Goal: Transaction & Acquisition: Purchase product/service

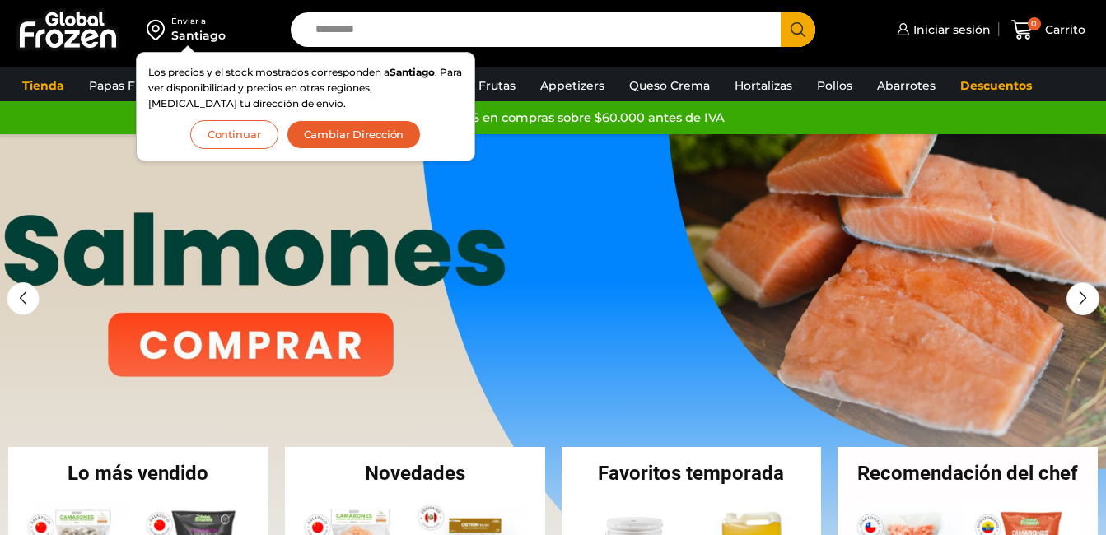
click at [560, 231] on link "1 / 3" at bounding box center [553, 381] width 1106 height 494
click at [230, 128] on button "Continuar" at bounding box center [234, 134] width 88 height 29
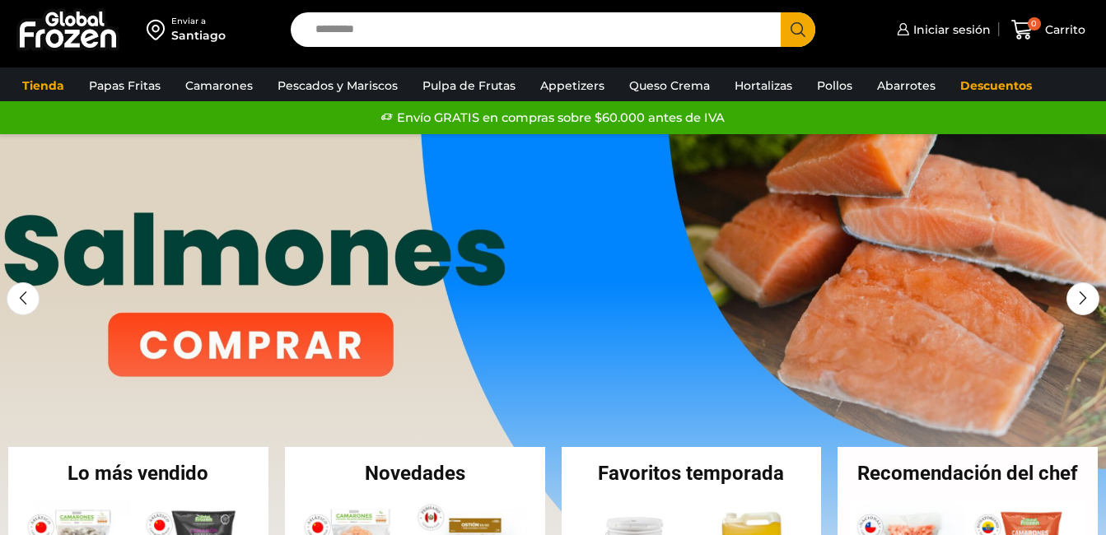
click at [86, 60] on div "Enviar a [GEOGRAPHIC_DATA] Los precios y el stock mostrados corresponden a [GEO…" at bounding box center [553, 34] width 1106 height 68
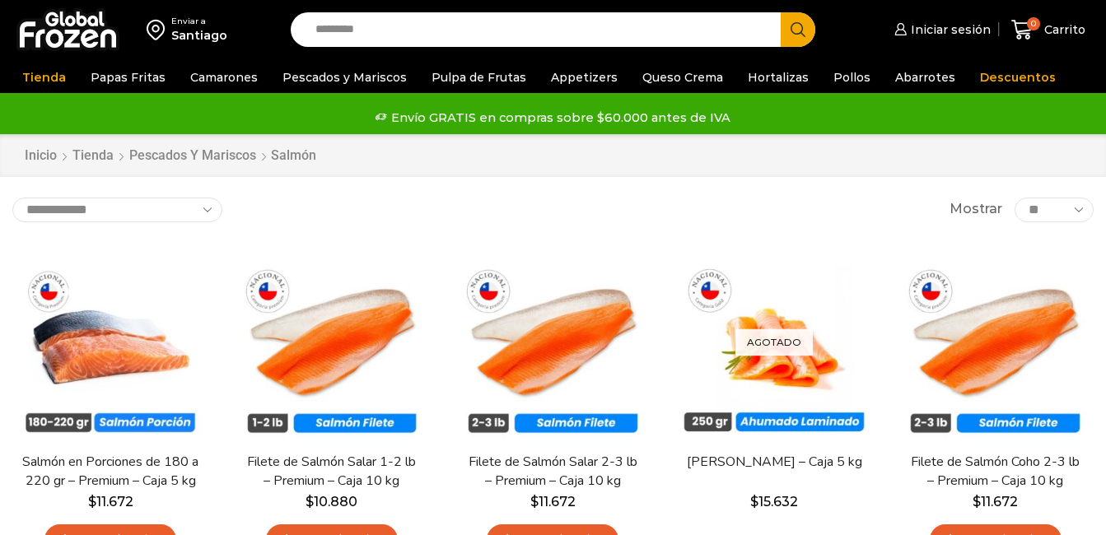
click at [81, 40] on img at bounding box center [67, 29] width 103 height 43
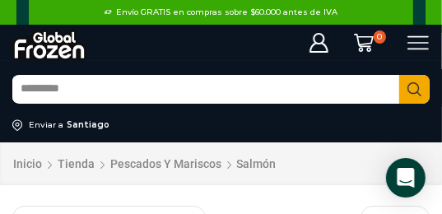
drag, startPoint x: 66, startPoint y: 53, endPoint x: 133, endPoint y: 33, distance: 70.4
click at [133, 33] on div at bounding box center [184, 45] width 344 height 30
